Goal: Information Seeking & Learning: Learn about a topic

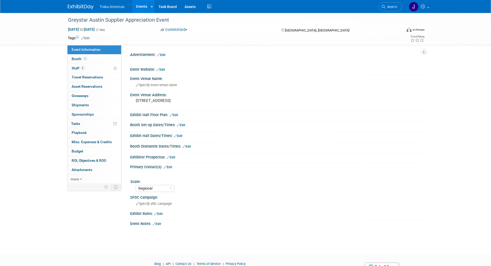
select select "Regional"
click at [85, 7] on img at bounding box center [81, 6] width 26 height 5
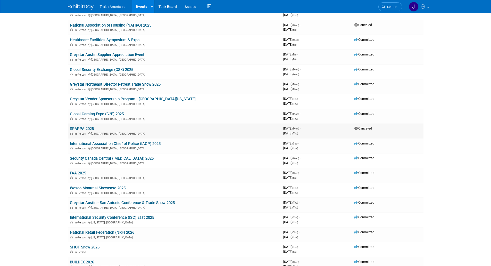
scroll to position [66, 0]
click at [100, 95] on td "Greystar Vendor Sponsorship Program - Northern California In-Person Pleasanton,…" at bounding box center [174, 101] width 213 height 15
click at [101, 97] on link "Greystar Vendor Sponsorship Program - Northern California" at bounding box center [133, 98] width 126 height 5
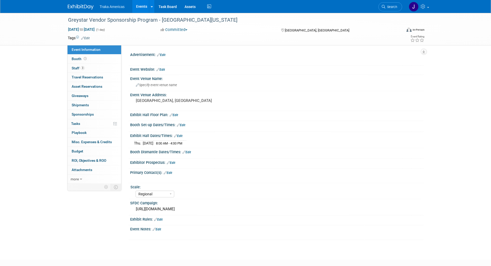
select select "Regional"
click at [101, 97] on link "0 Giveaways 0" at bounding box center [95, 95] width 54 height 9
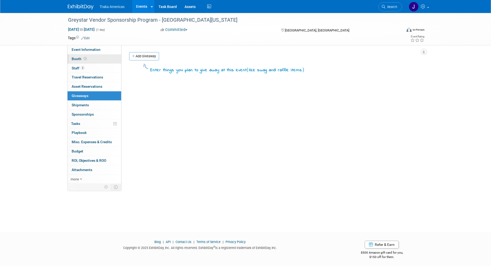
click at [96, 60] on link "Booth" at bounding box center [95, 58] width 54 height 9
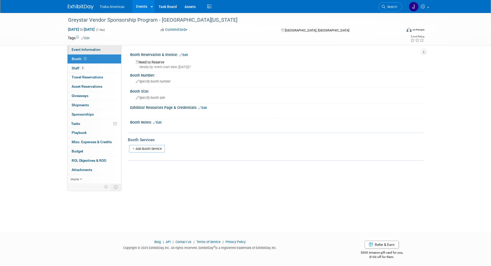
click at [96, 52] on link "Event Information" at bounding box center [95, 49] width 54 height 9
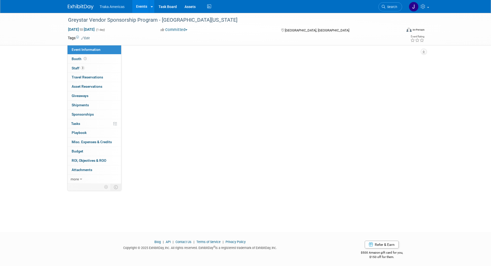
select select "Regional"
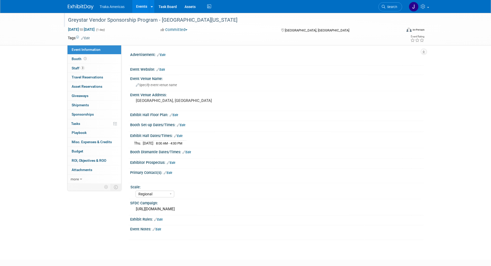
click at [105, 21] on div "Greystar Vendor Sponsorship Program - [GEOGRAPHIC_DATA][US_STATE]" at bounding box center [230, 19] width 328 height 9
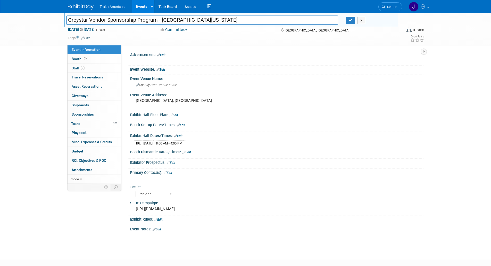
click at [105, 21] on input "Greystar Vendor Sponsorship Program - [GEOGRAPHIC_DATA][US_STATE]" at bounding box center [202, 19] width 272 height 9
click at [351, 19] on icon "button" at bounding box center [351, 20] width 4 height 3
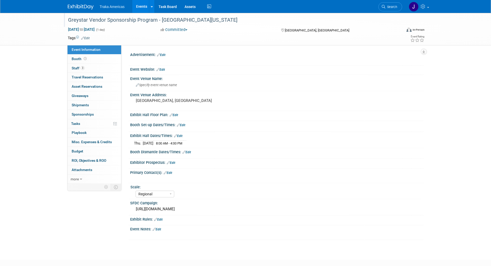
click at [87, 8] on img at bounding box center [81, 6] width 26 height 5
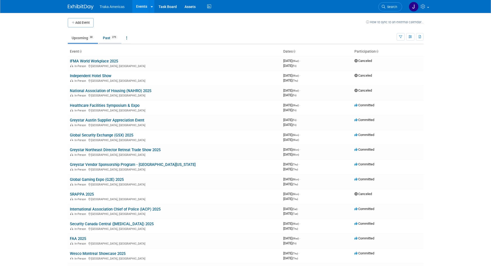
click at [111, 39] on link "Past 275" at bounding box center [110, 38] width 22 height 10
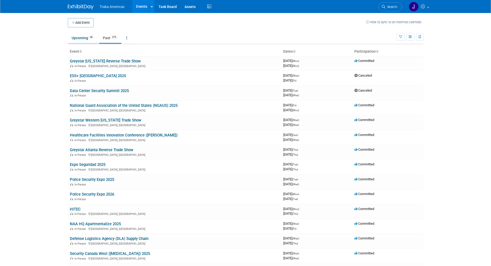
click at [86, 42] on link "Upcoming 30" at bounding box center [83, 38] width 30 height 10
